Goal: Transaction & Acquisition: Purchase product/service

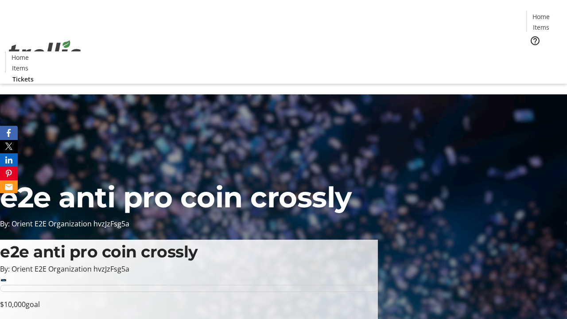
click at [534, 51] on span "Tickets" at bounding box center [544, 55] width 21 height 9
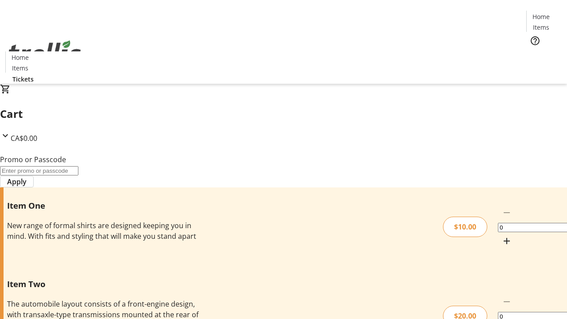
click at [502, 236] on mat-icon "Increment by one" at bounding box center [507, 241] width 11 height 11
type input "1"
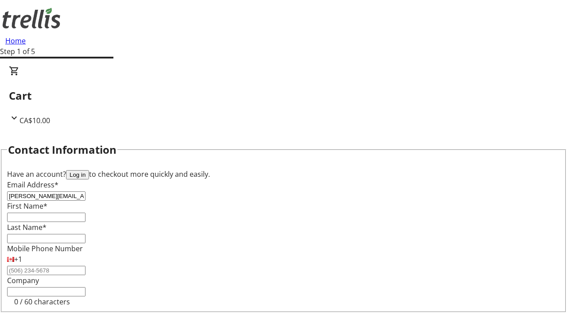
type input "[PERSON_NAME][EMAIL_ADDRESS][DOMAIN_NAME]"
type input "[PERSON_NAME]"
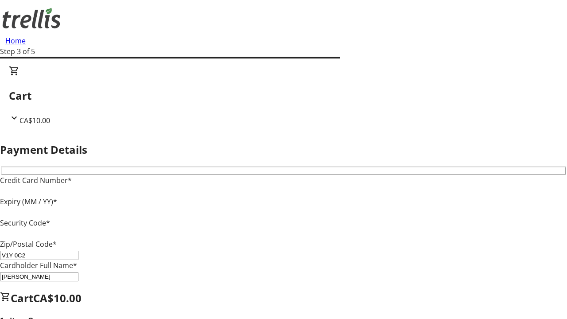
type input "V1Y 0C2"
